Goal: Task Accomplishment & Management: Use online tool/utility

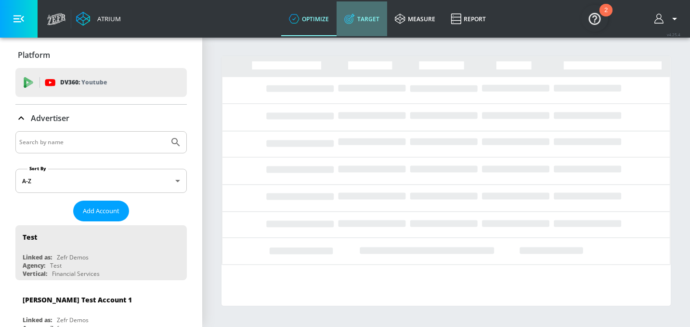
click at [374, 22] on link "Target" at bounding box center [362, 18] width 51 height 35
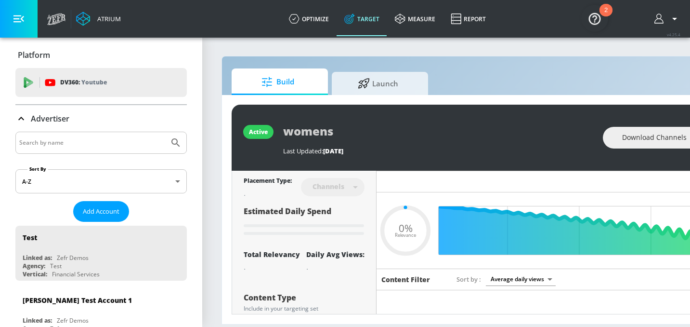
type input "0.6"
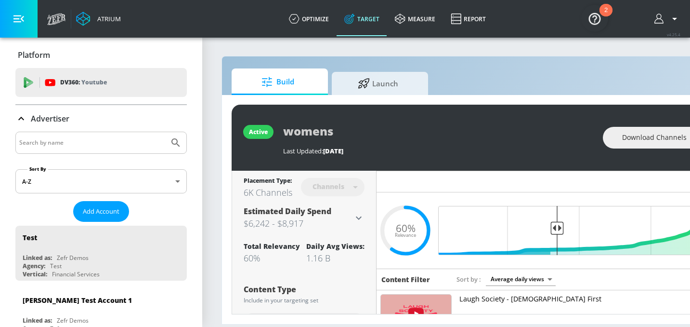
click at [92, 143] on input "Search by name" at bounding box center [92, 142] width 146 height 13
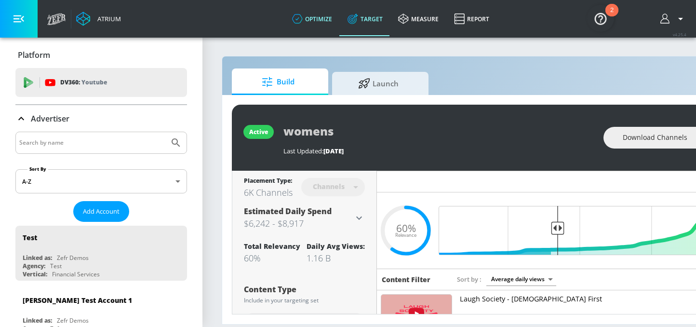
click at [316, 23] on link "optimize" at bounding box center [311, 18] width 55 height 35
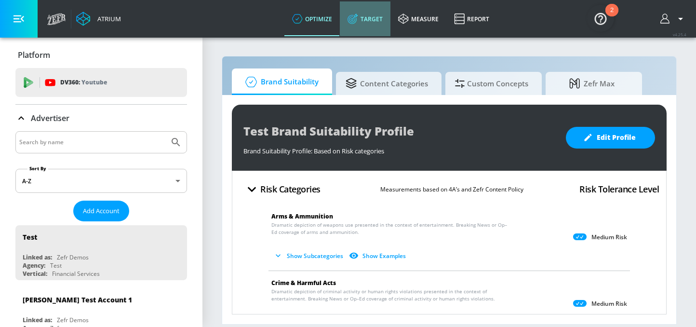
click at [367, 21] on link "Target" at bounding box center [365, 18] width 51 height 35
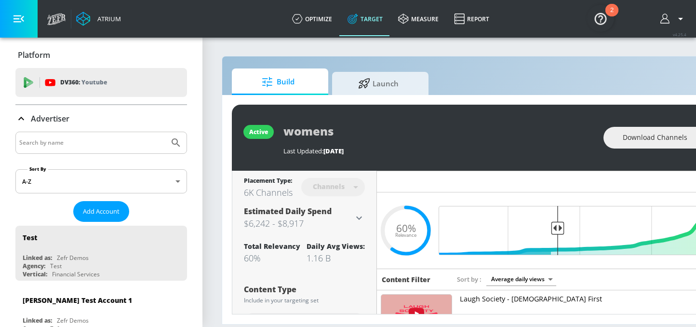
click at [60, 145] on input "Search by name" at bounding box center [92, 142] width 146 height 13
click at [47, 145] on input "AbbVie CoPilo" at bounding box center [92, 142] width 146 height 13
type input "AbbVie Co-Pilot"
click at [165, 132] on button "Submit Search" at bounding box center [175, 142] width 21 height 21
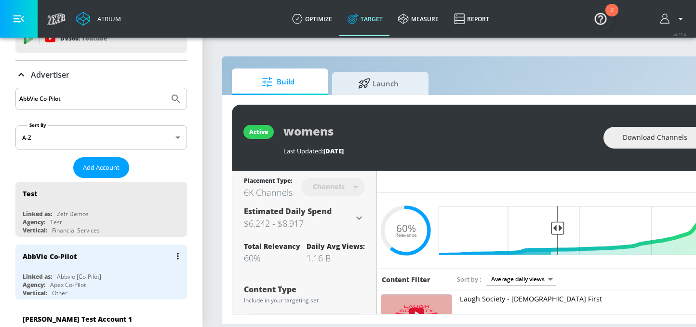
scroll to position [65, 0]
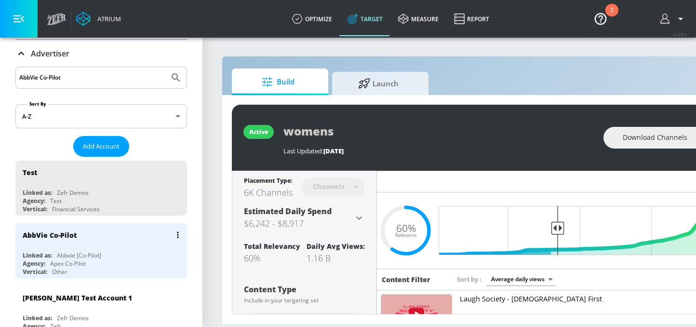
click at [111, 240] on div "AbbVie Co-Pilot" at bounding box center [104, 234] width 162 height 23
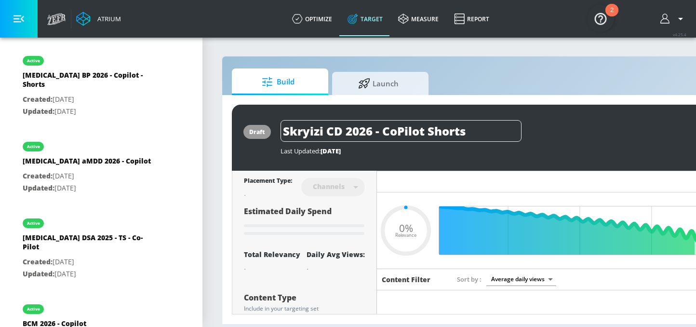
type input "0.52"
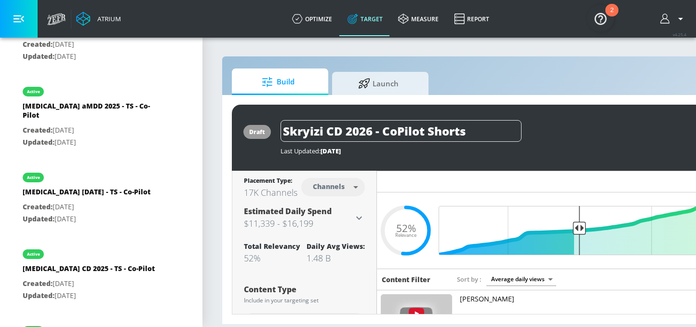
scroll to position [2851, 0]
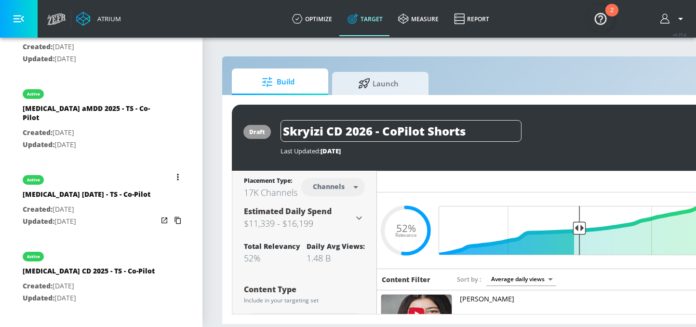
click at [85, 189] on div "[MEDICAL_DATA] [DATE] - TS - Co-Pilot" at bounding box center [87, 196] width 128 height 14
type input "[MEDICAL_DATA] [DATE] - TS - Co-Pilot"
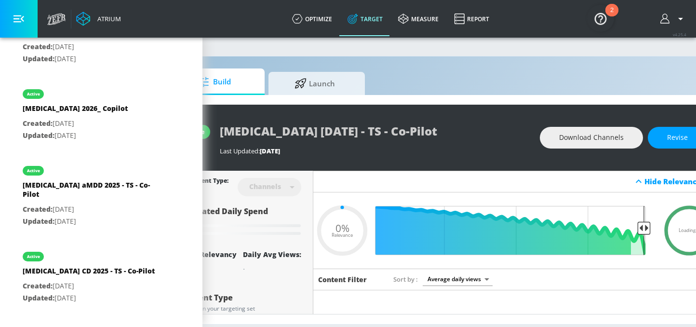
scroll to position [0, 64]
type input "0.25"
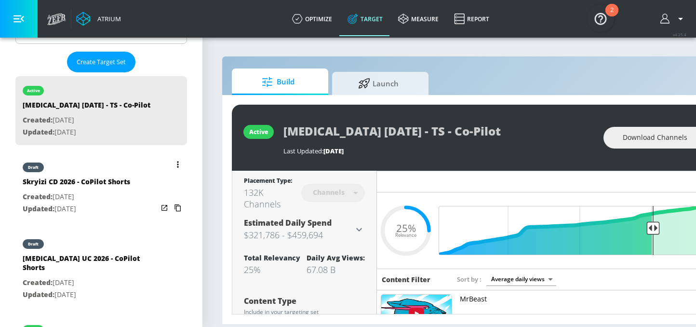
scroll to position [258, 0]
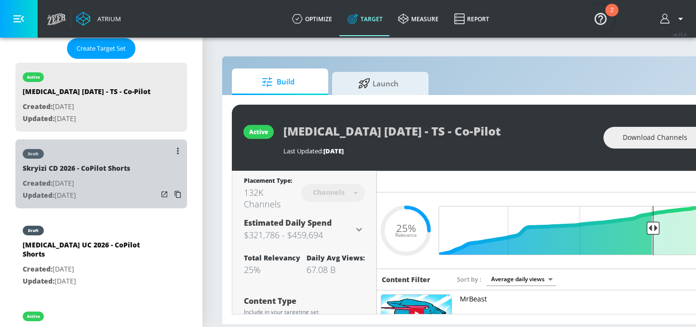
click at [102, 184] on p "Created: [DATE]" at bounding box center [76, 183] width 107 height 12
type input "Skryizi CD 2026 - CoPilot Shorts"
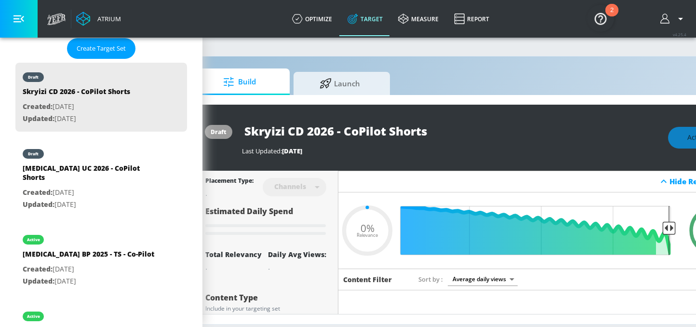
scroll to position [0, 116]
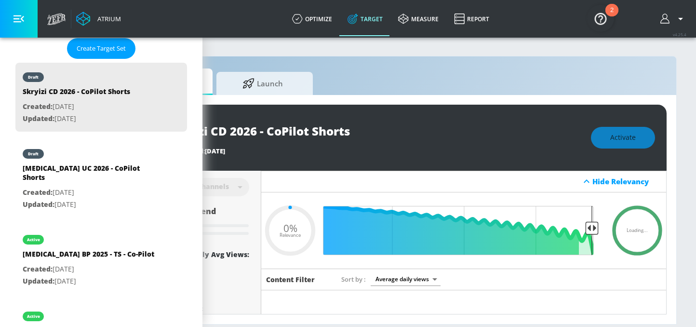
type input "0.52"
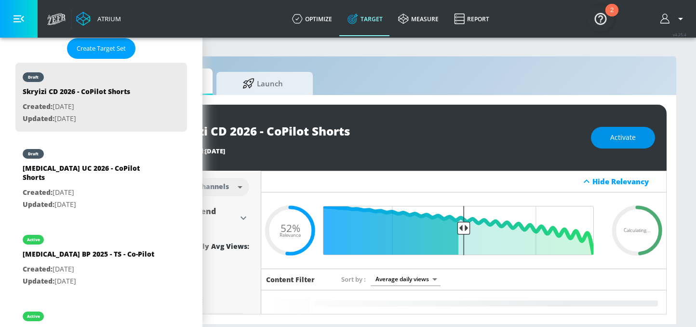
click at [617, 143] on span "Activate" at bounding box center [623, 138] width 26 height 12
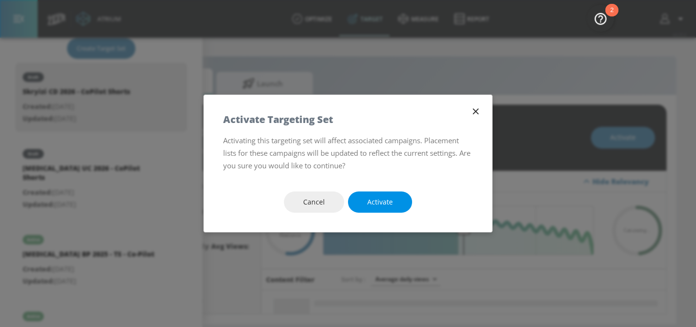
click at [372, 207] on span "Activate" at bounding box center [380, 202] width 26 height 12
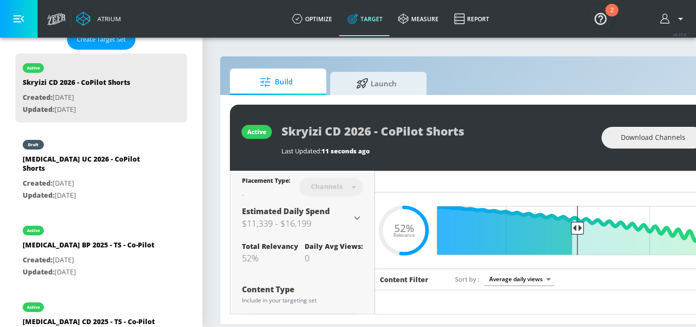
scroll to position [289, 0]
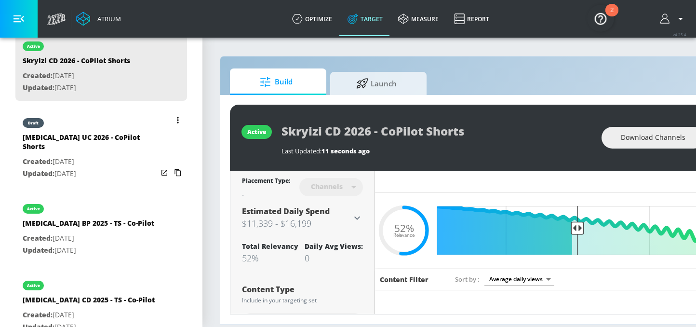
click at [93, 156] on p "Created: [DATE]" at bounding box center [90, 162] width 135 height 12
type input "[MEDICAL_DATA] UC 2026 - CoPilot Shorts"
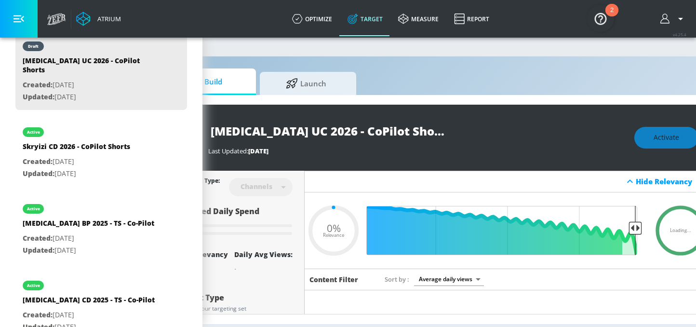
scroll to position [0, 73]
type input "0.52"
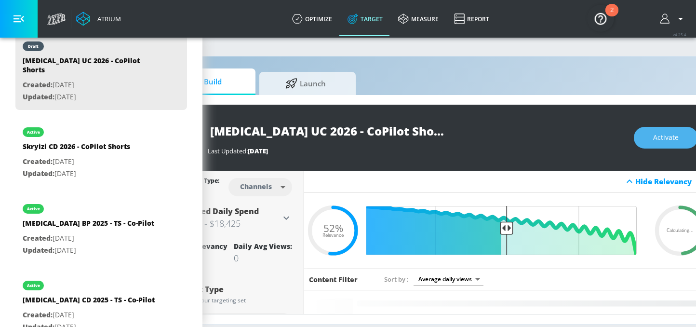
click at [658, 138] on span "Activate" at bounding box center [666, 138] width 26 height 12
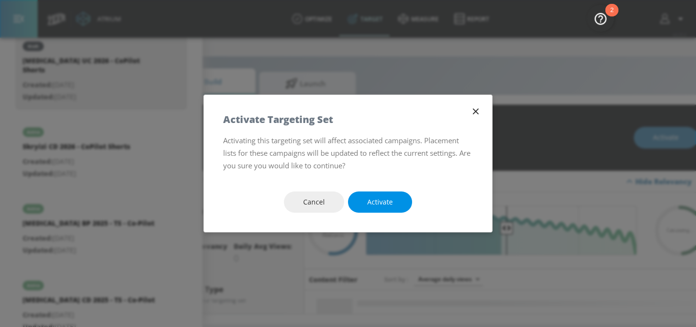
click at [369, 208] on button "Activate" at bounding box center [380, 202] width 64 height 22
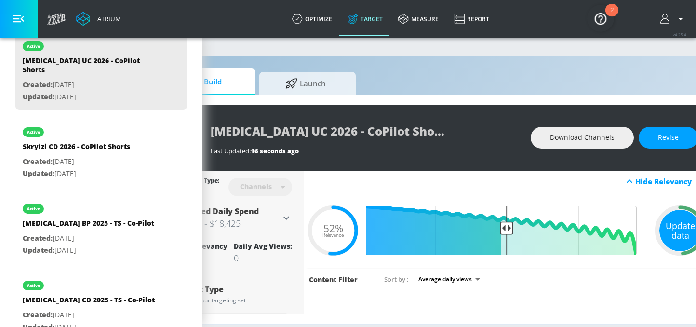
click at [684, 230] on div "Update data" at bounding box center [679, 230] width 41 height 41
